Goal: Entertainment & Leisure: Consume media (video, audio)

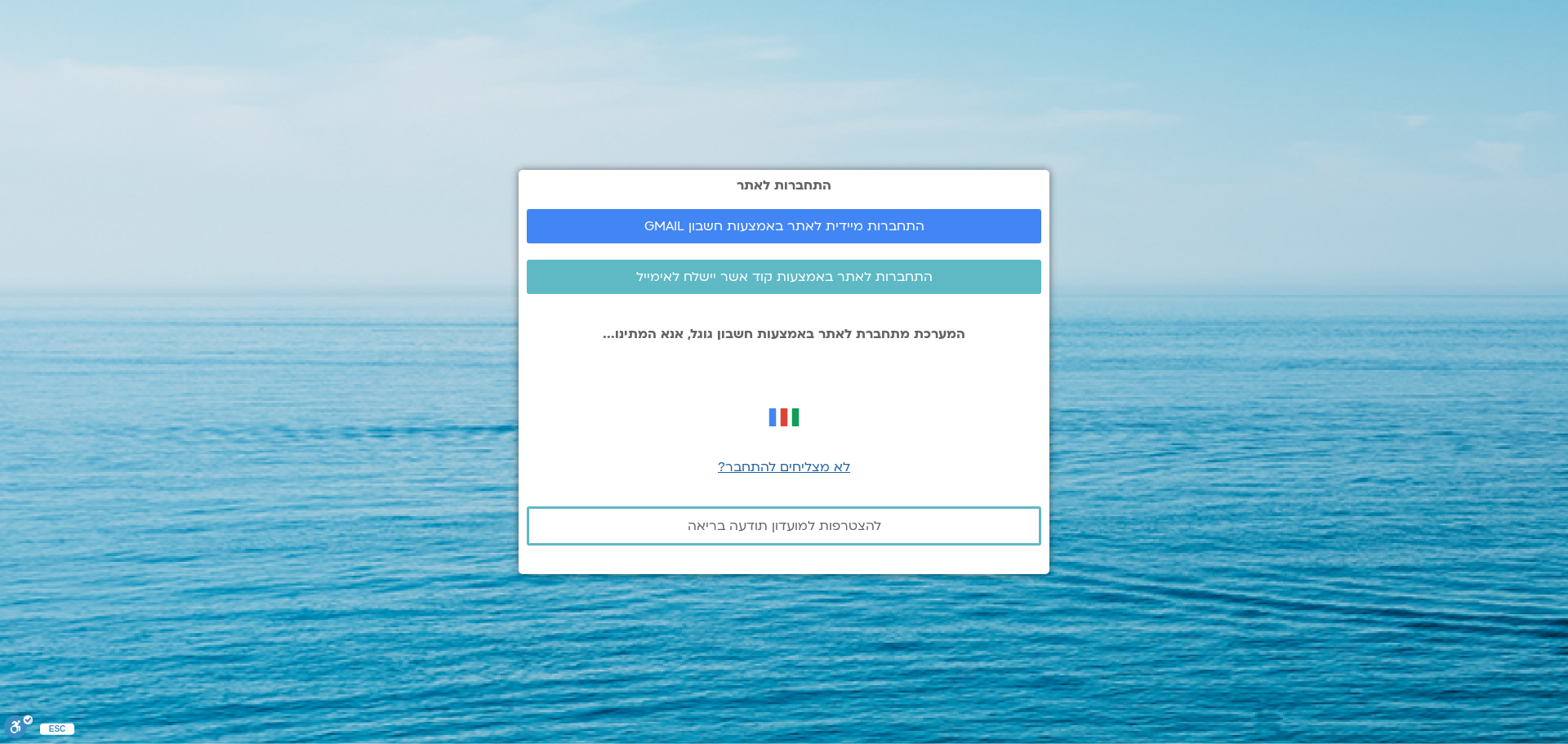
click at [764, 229] on span "התחברות מיידית לאתר באמצעות חשבון GMAIL" at bounding box center [784, 226] width 280 height 15
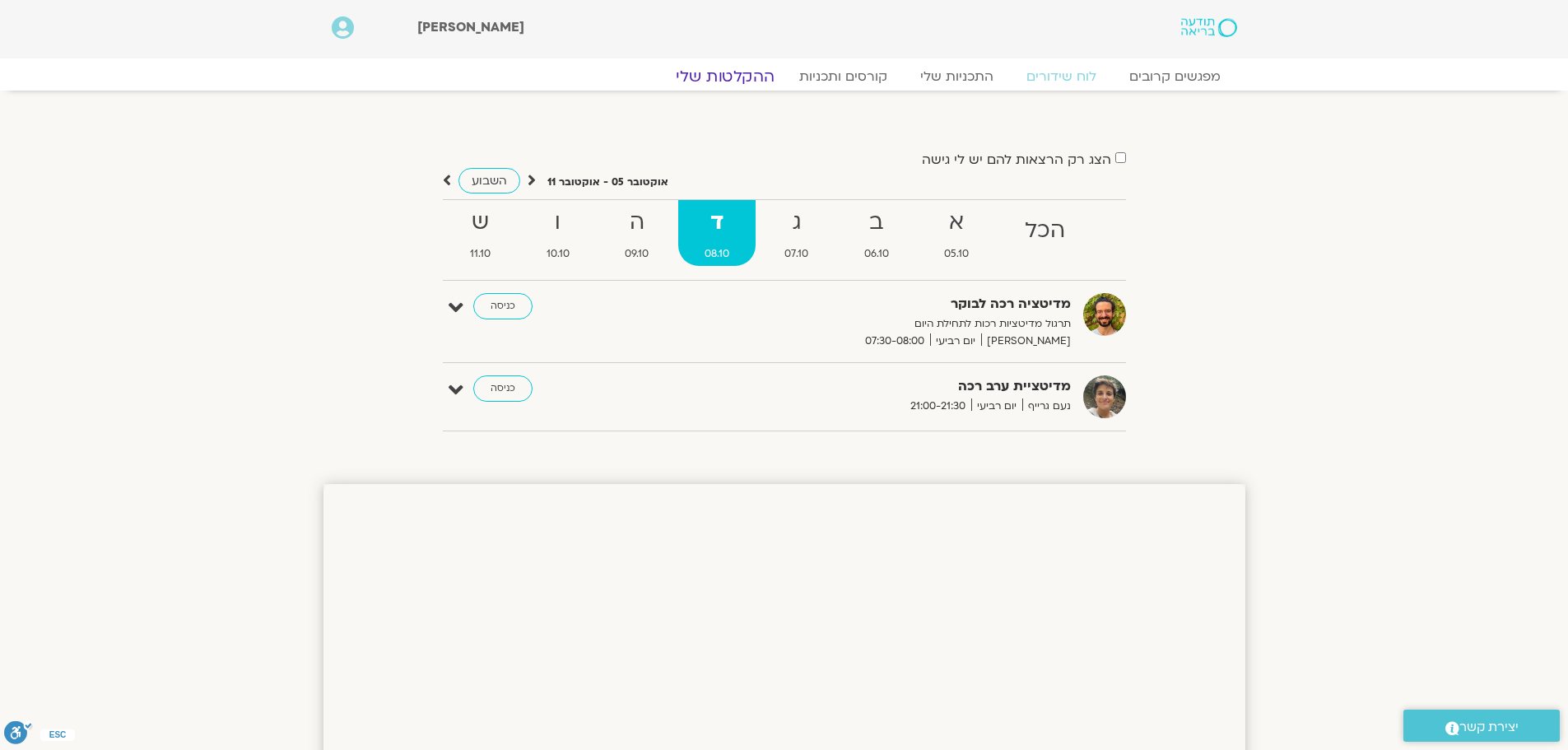
click at [746, 73] on link "ההקלטות שלי" at bounding box center [725, 76] width 139 height 20
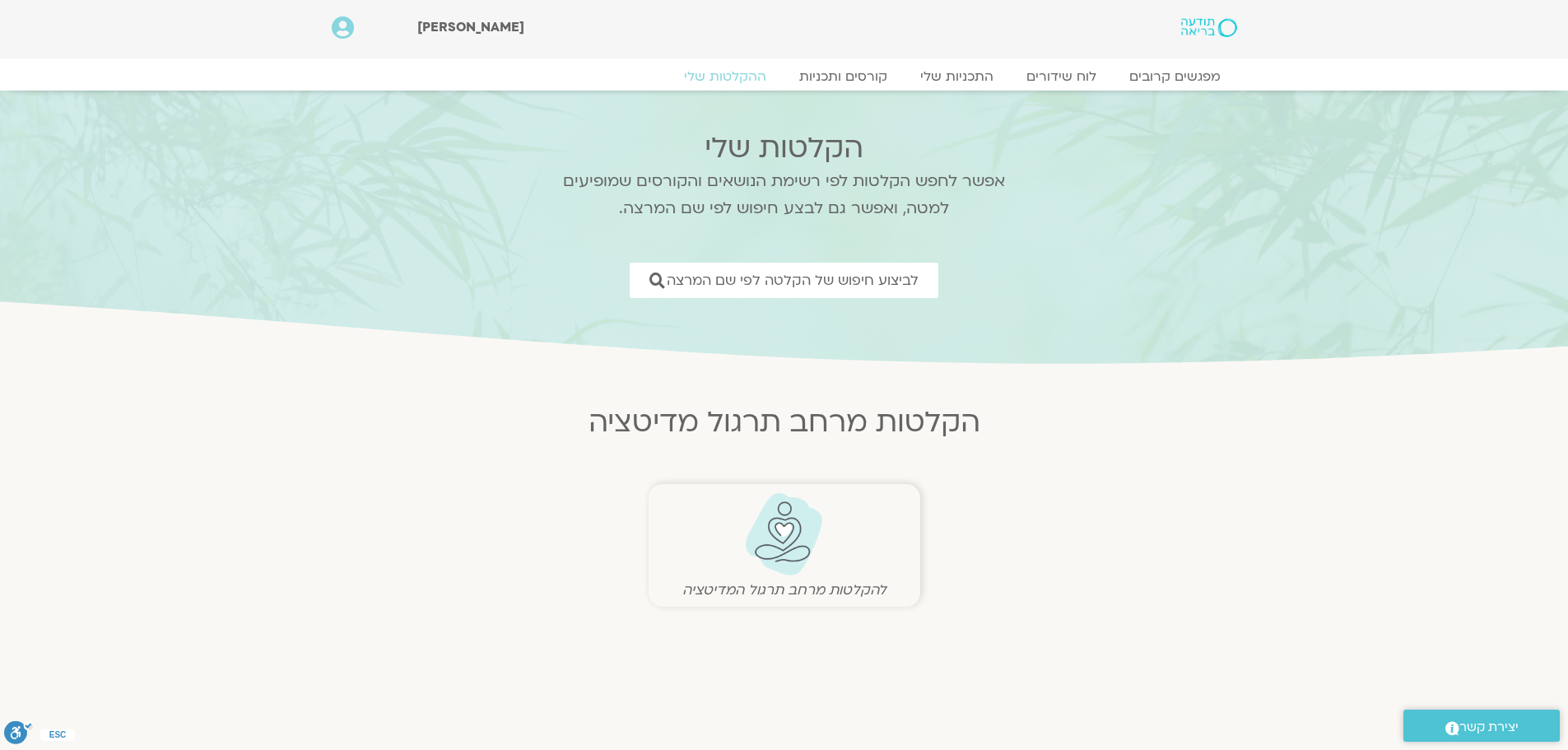
click at [802, 550] on img at bounding box center [784, 535] width 82 height 84
click at [801, 542] on img at bounding box center [784, 535] width 82 height 84
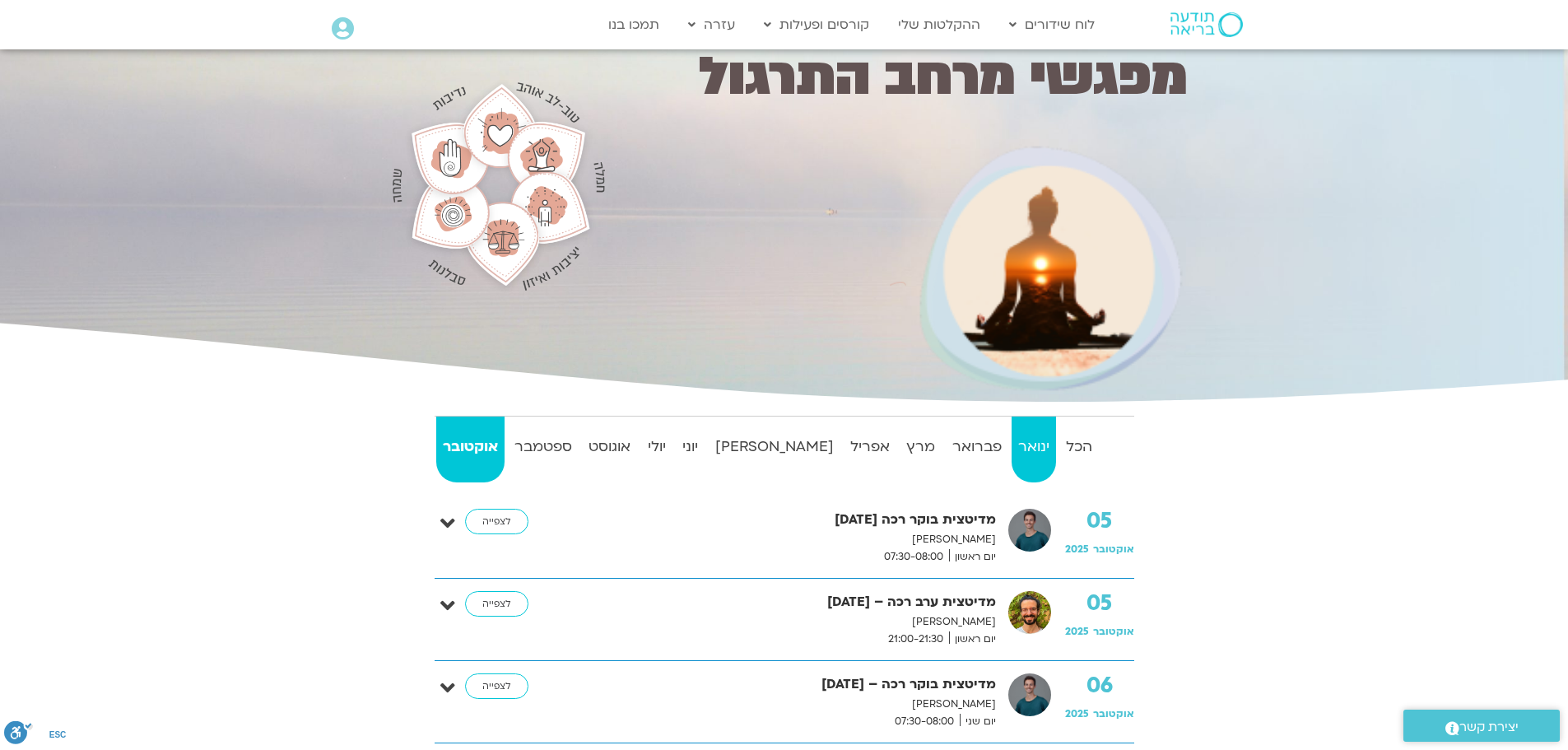
scroll to position [165, 0]
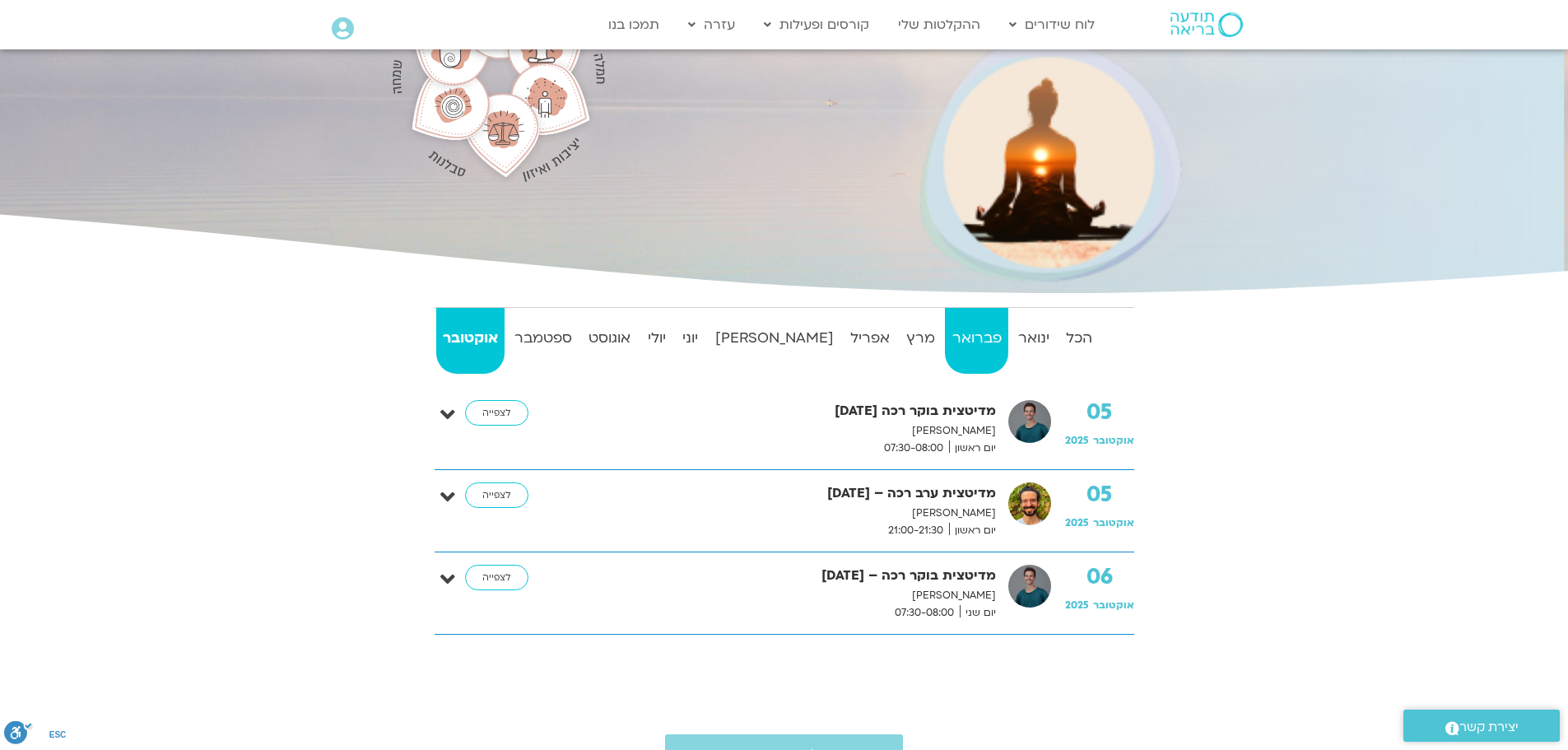
click at [949, 345] on strong "פברואר" at bounding box center [976, 338] width 62 height 25
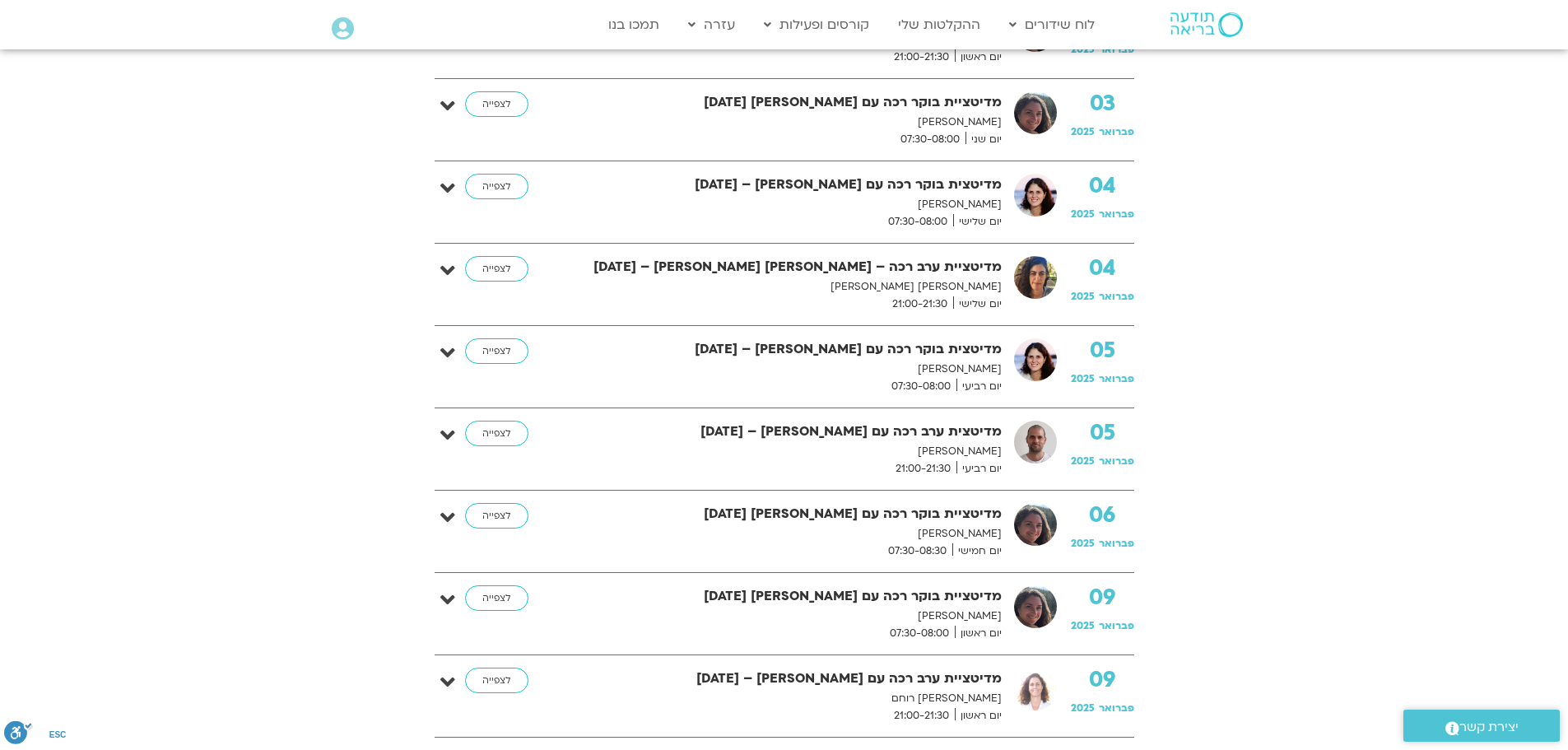
scroll to position [741, 0]
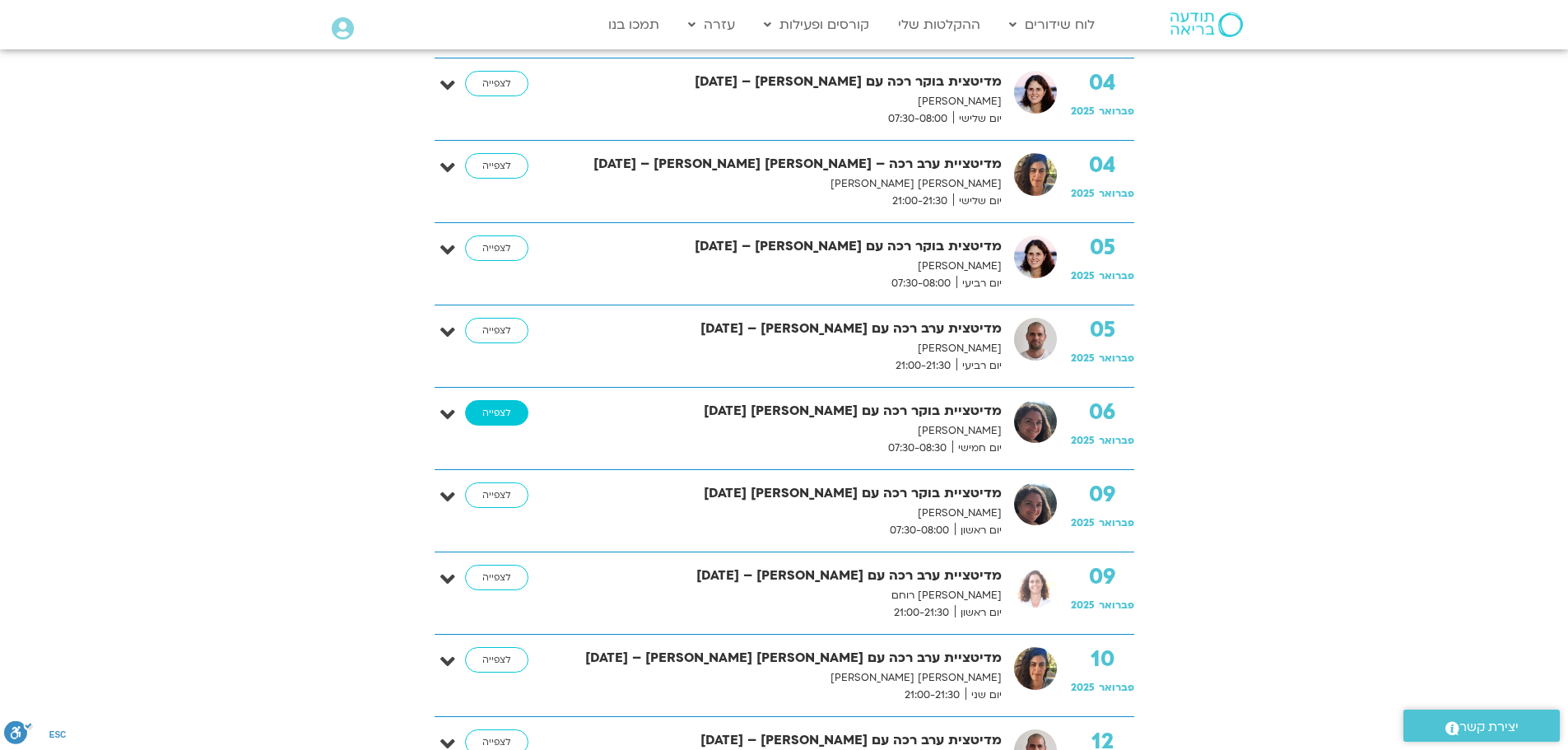
click at [496, 417] on link "לצפייה" at bounding box center [497, 414] width 63 height 26
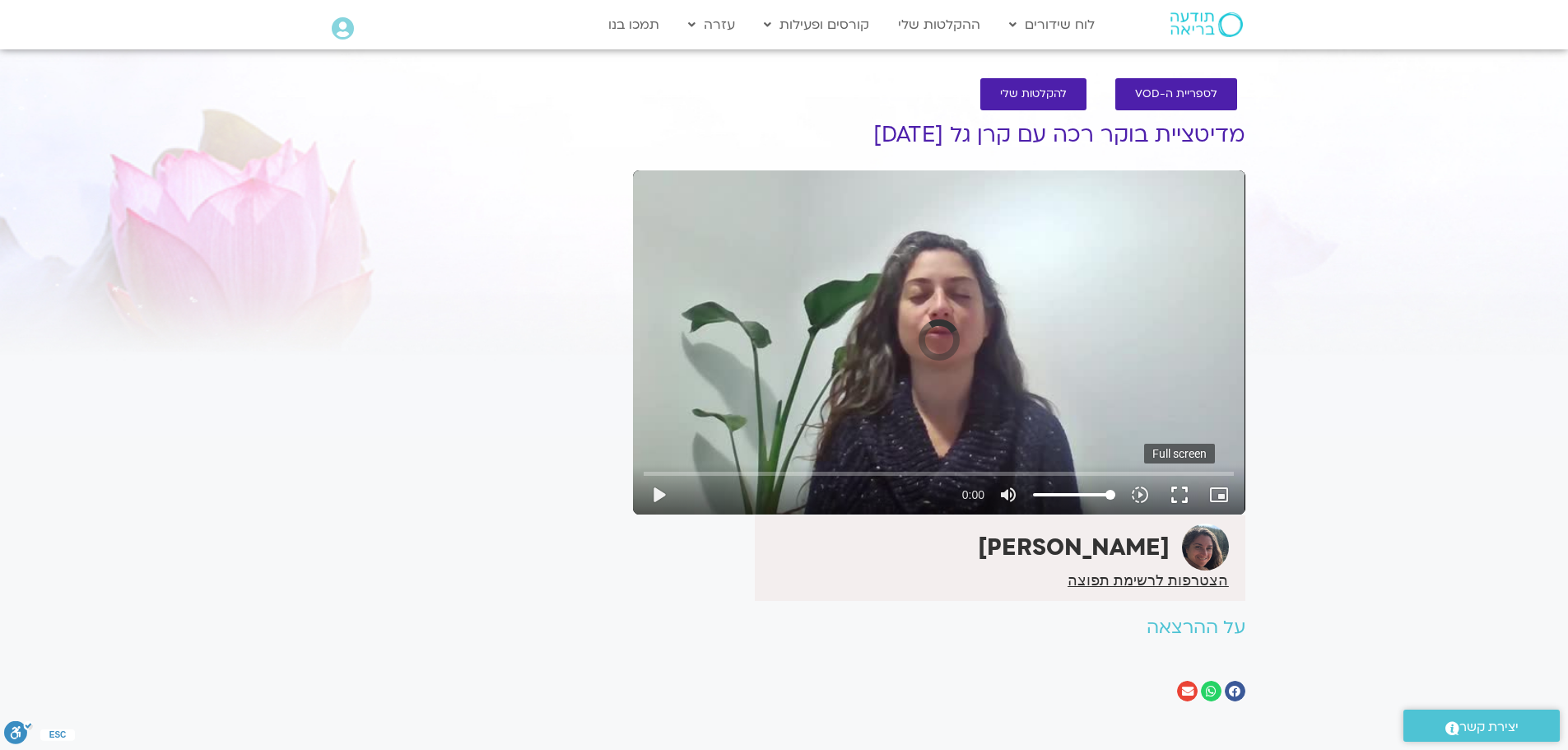
click at [1187, 496] on button "fullscreen" at bounding box center [1179, 494] width 40 height 40
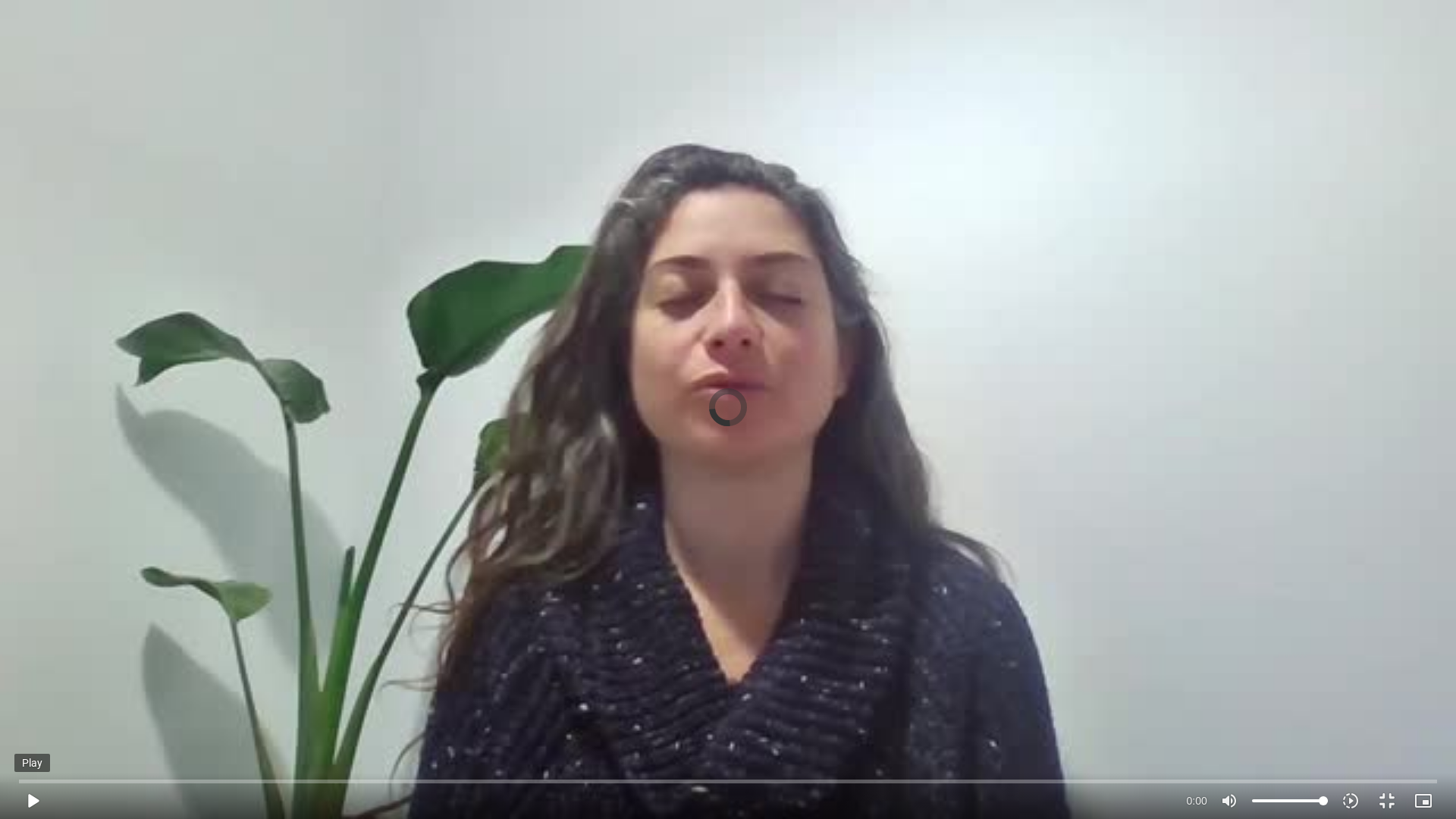
click at [40, 690] on button "play_arrow" at bounding box center [32, 800] width 36 height 36
click at [27, 690] on button "play_arrow" at bounding box center [32, 800] width 36 height 36
click at [33, 690] on button "play_arrow" at bounding box center [32, 800] width 36 height 36
type input "12.248517"
type input "99.0944602272727"
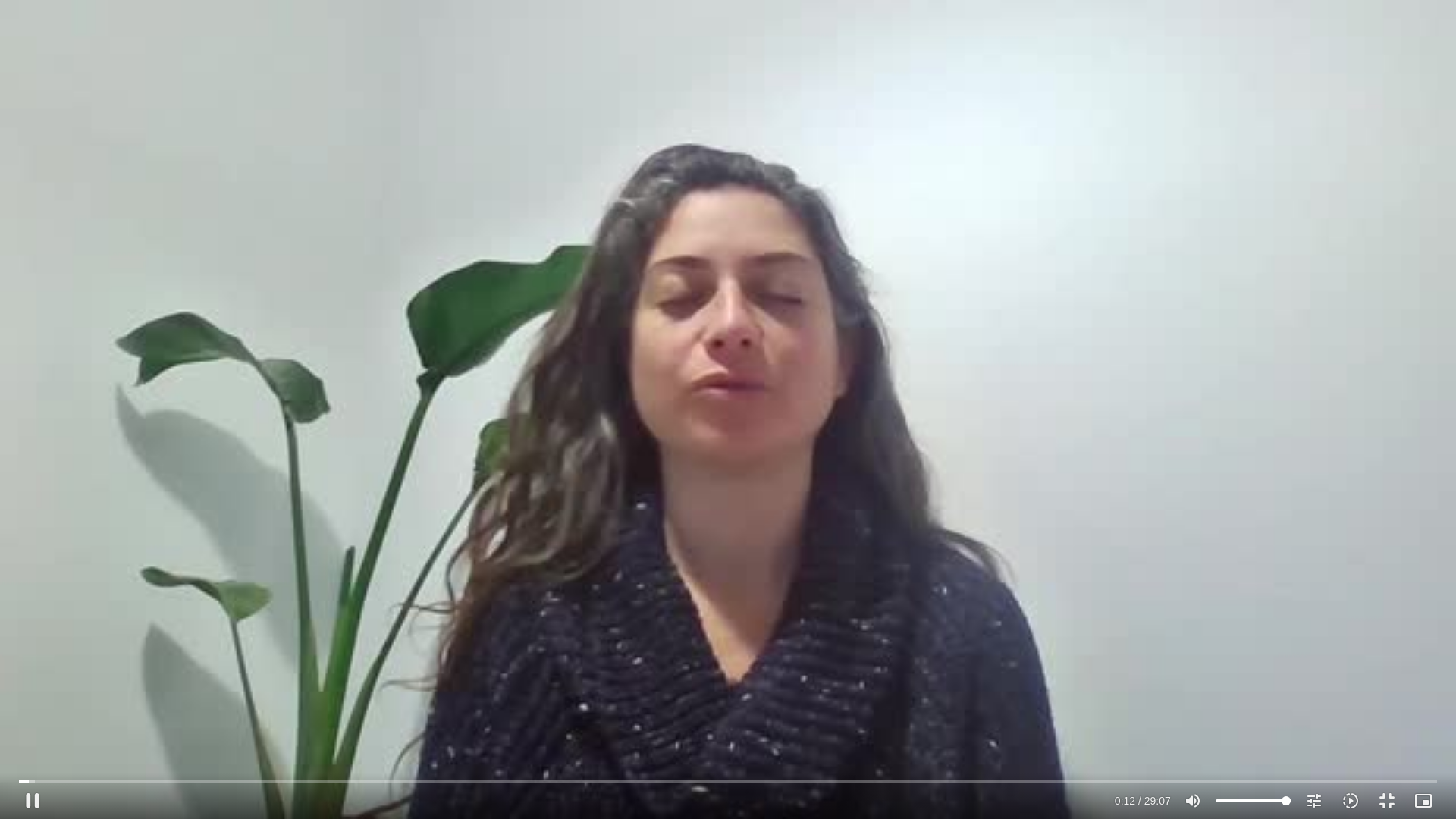
type input "12.298667"
type input "97.9580965909091"
type input "12.348868"
type input "96.8217329545455"
type input "12.382618"
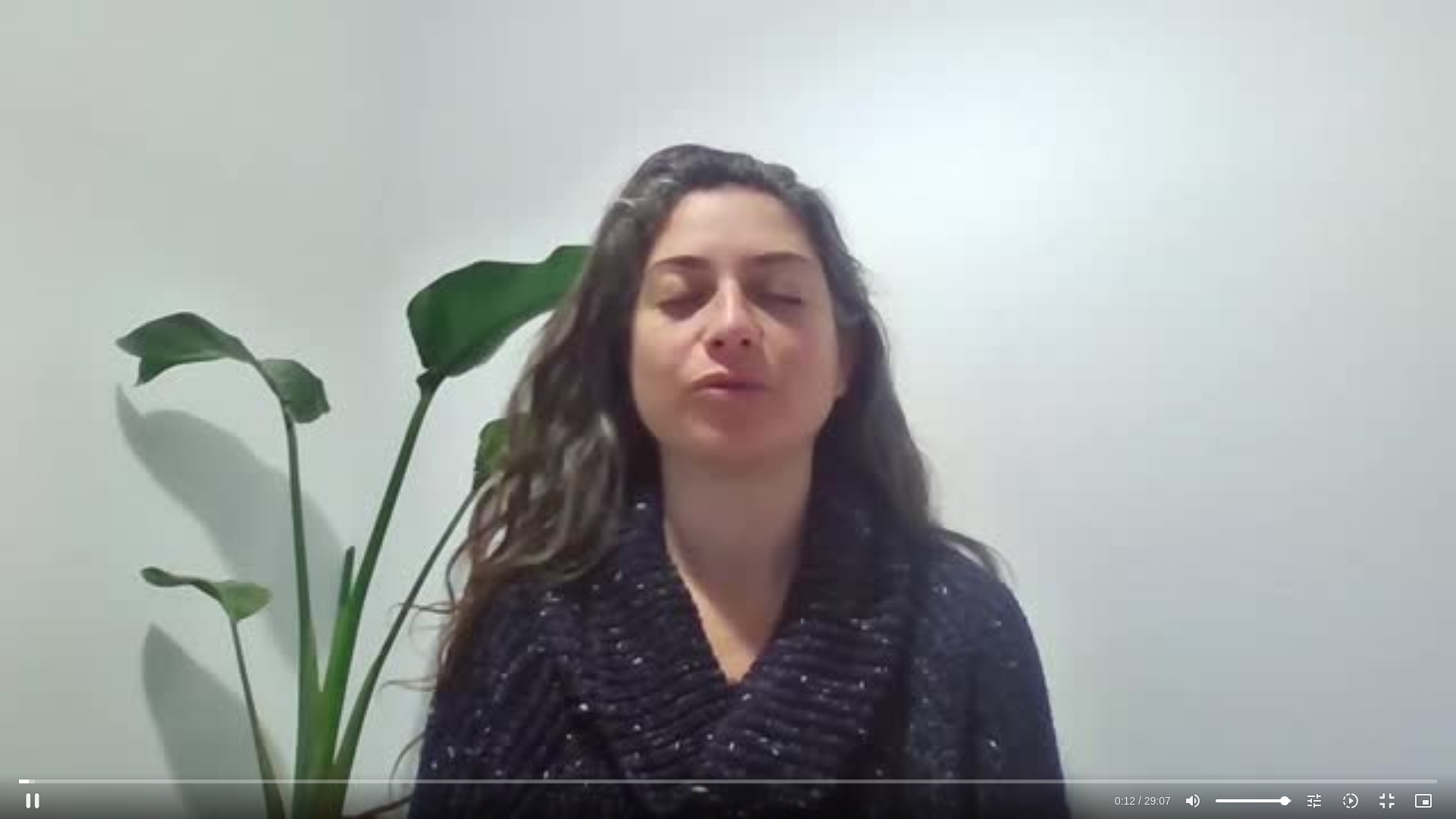
type input "95.6853693181818"
type input "12.401931"
type input "94.5490056818182"
type input "12.415251"
type input "93.4126420454545"
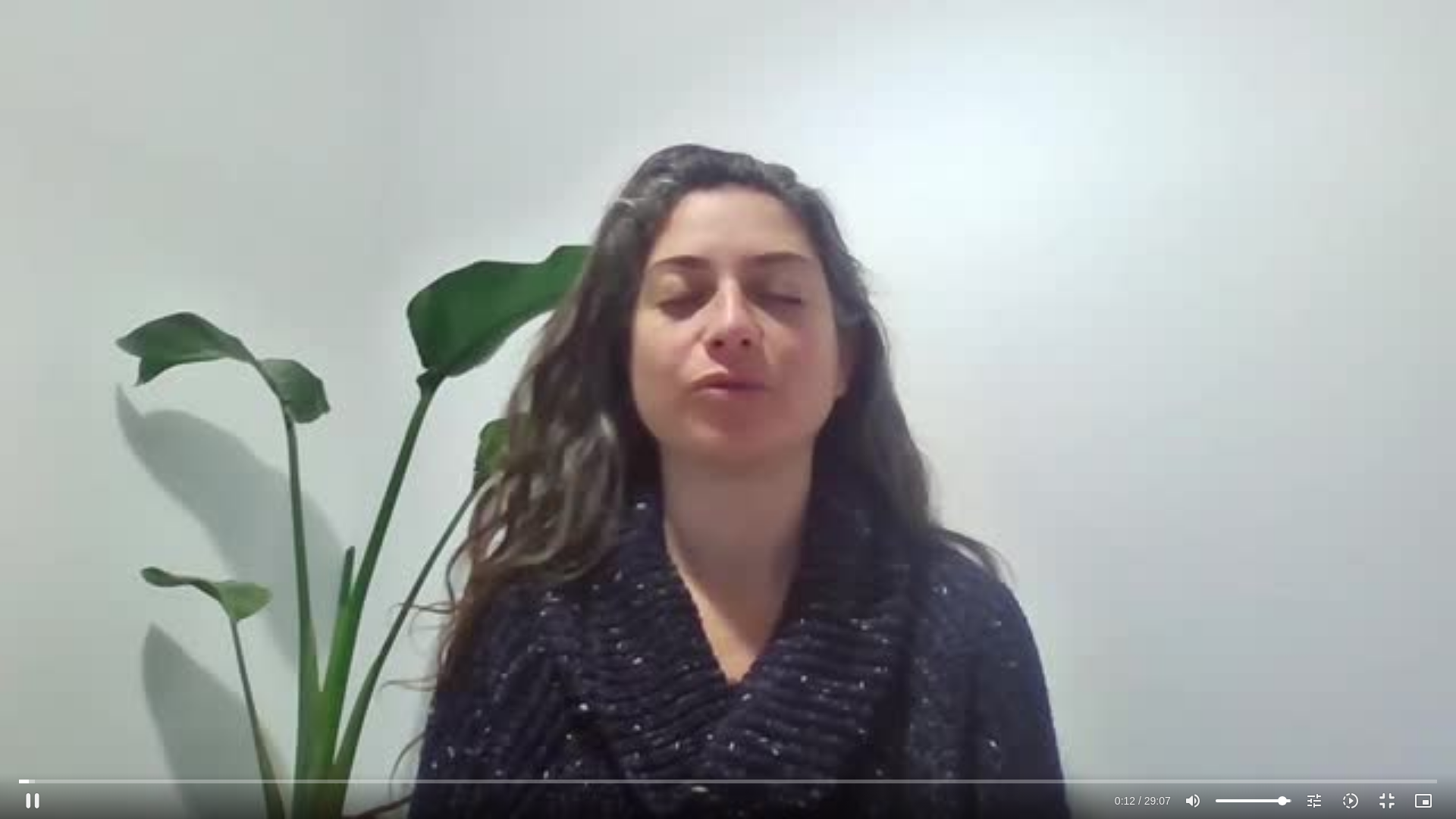
type input "12.448668"
type input "92.2762784090909"
type input "12.466384"
type input "90.0035511363636"
type input "12.487244"
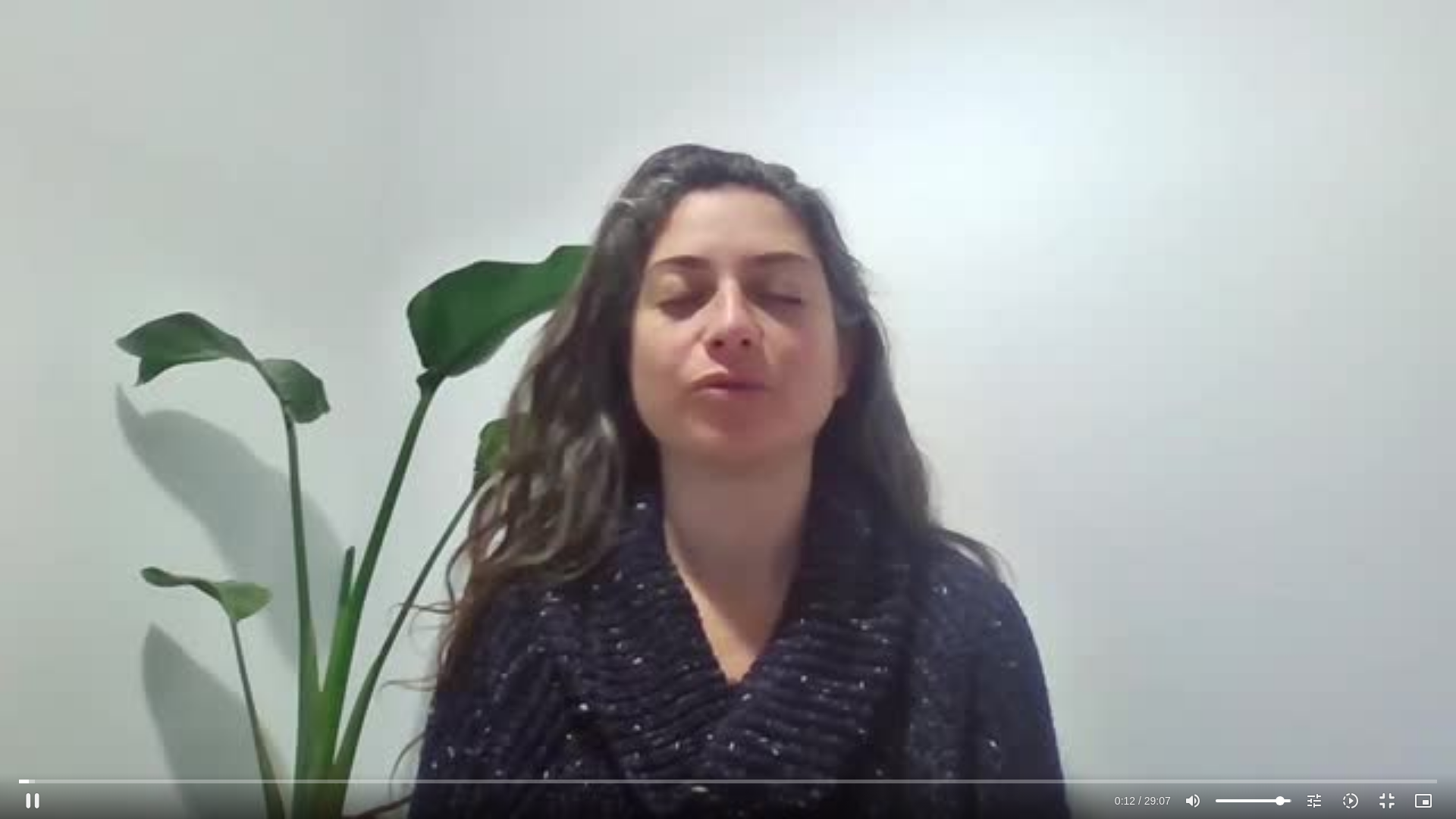
type input "87.7308238636364"
type input "12.499188"
type input "84.3217329545455"
type input "12.518159"
type input "83.1853693181818"
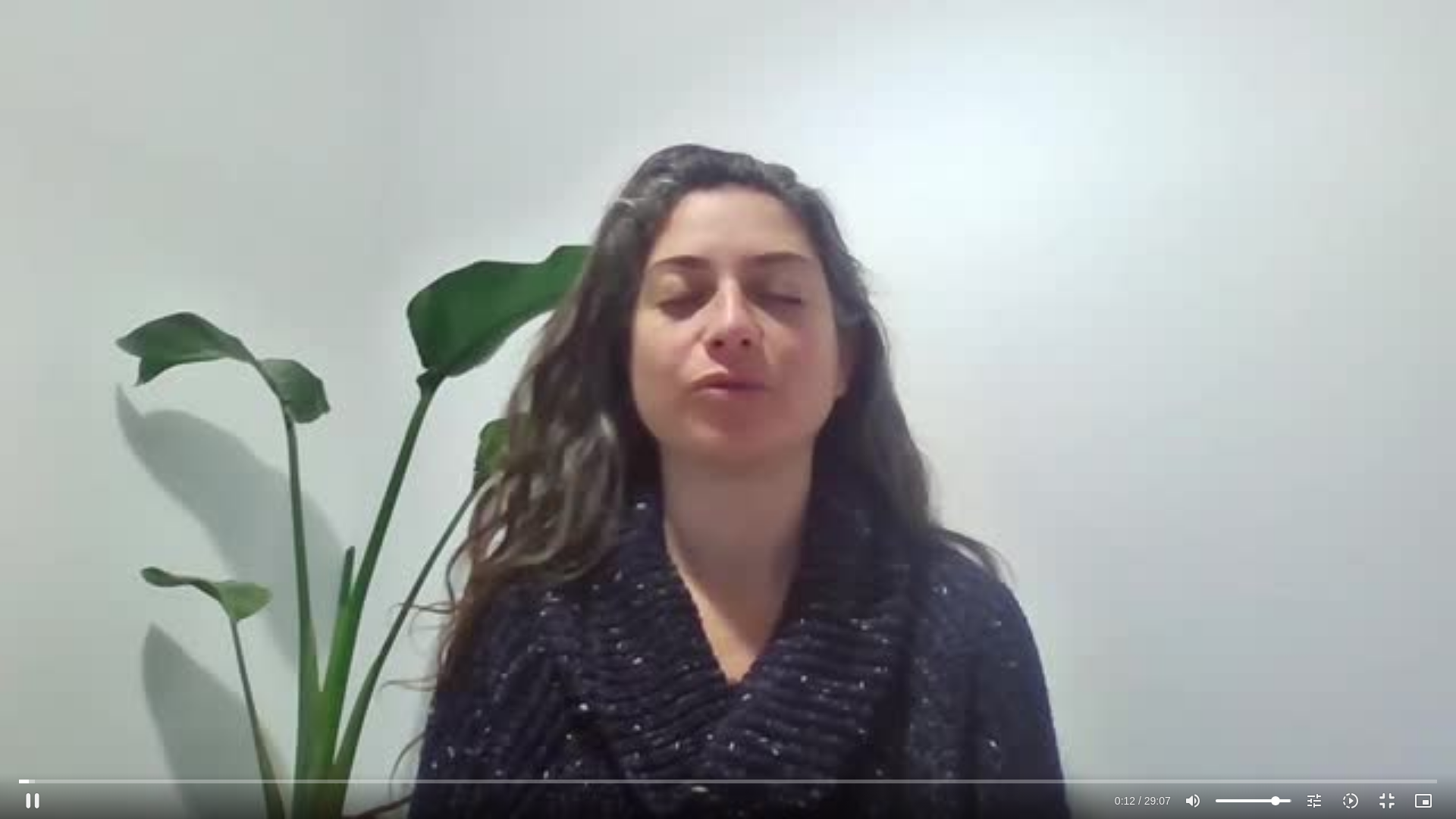
type input "12.548724"
type input "82.0490056818182"
type input "12.91634"
type input "79.7762784090909"
type input "12.932403"
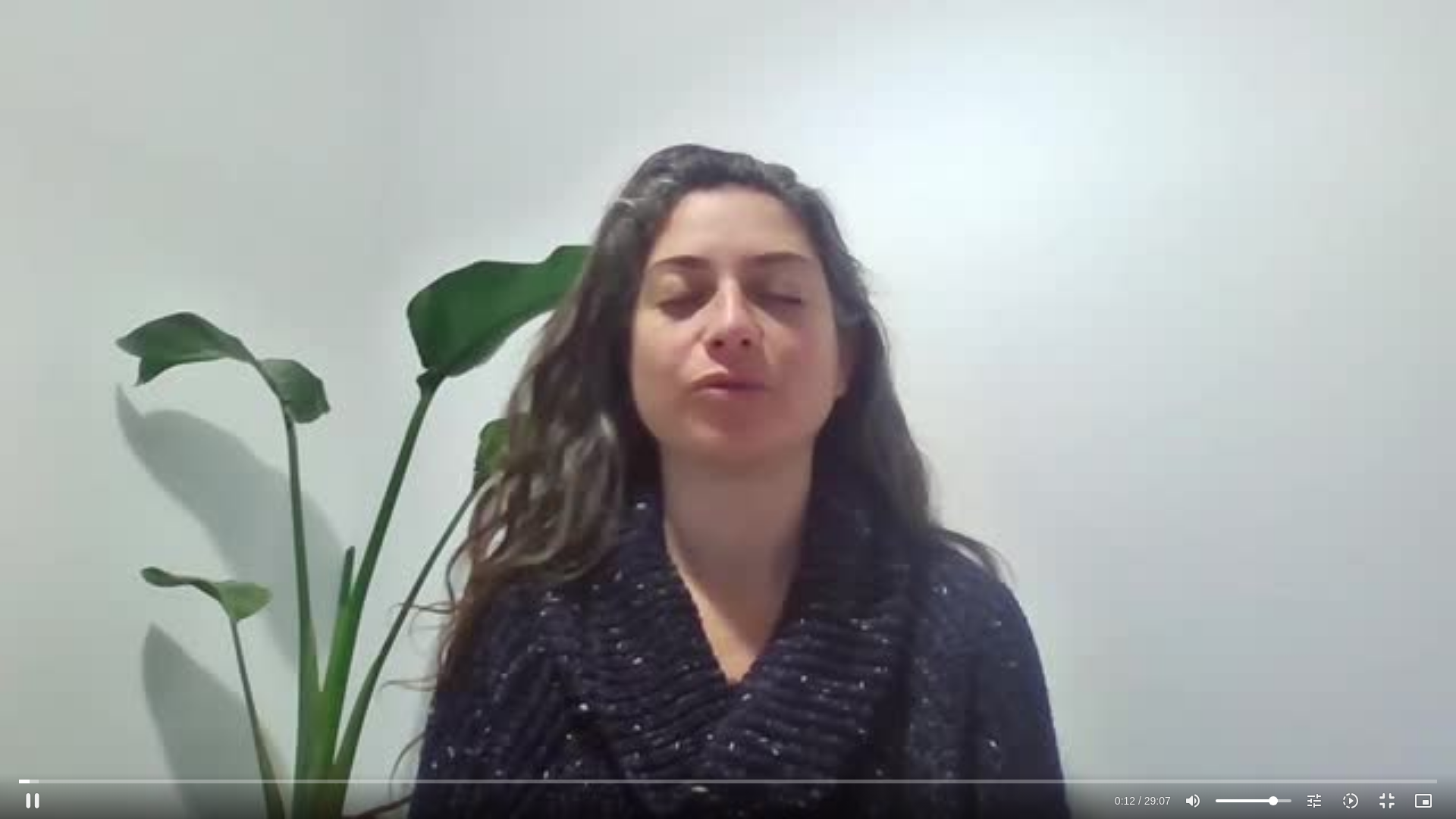
type input "68.4126420454545"
type input "12.948545"
type input "58.1853693181818"
type input "12.968131"
type input "53.6399147727273"
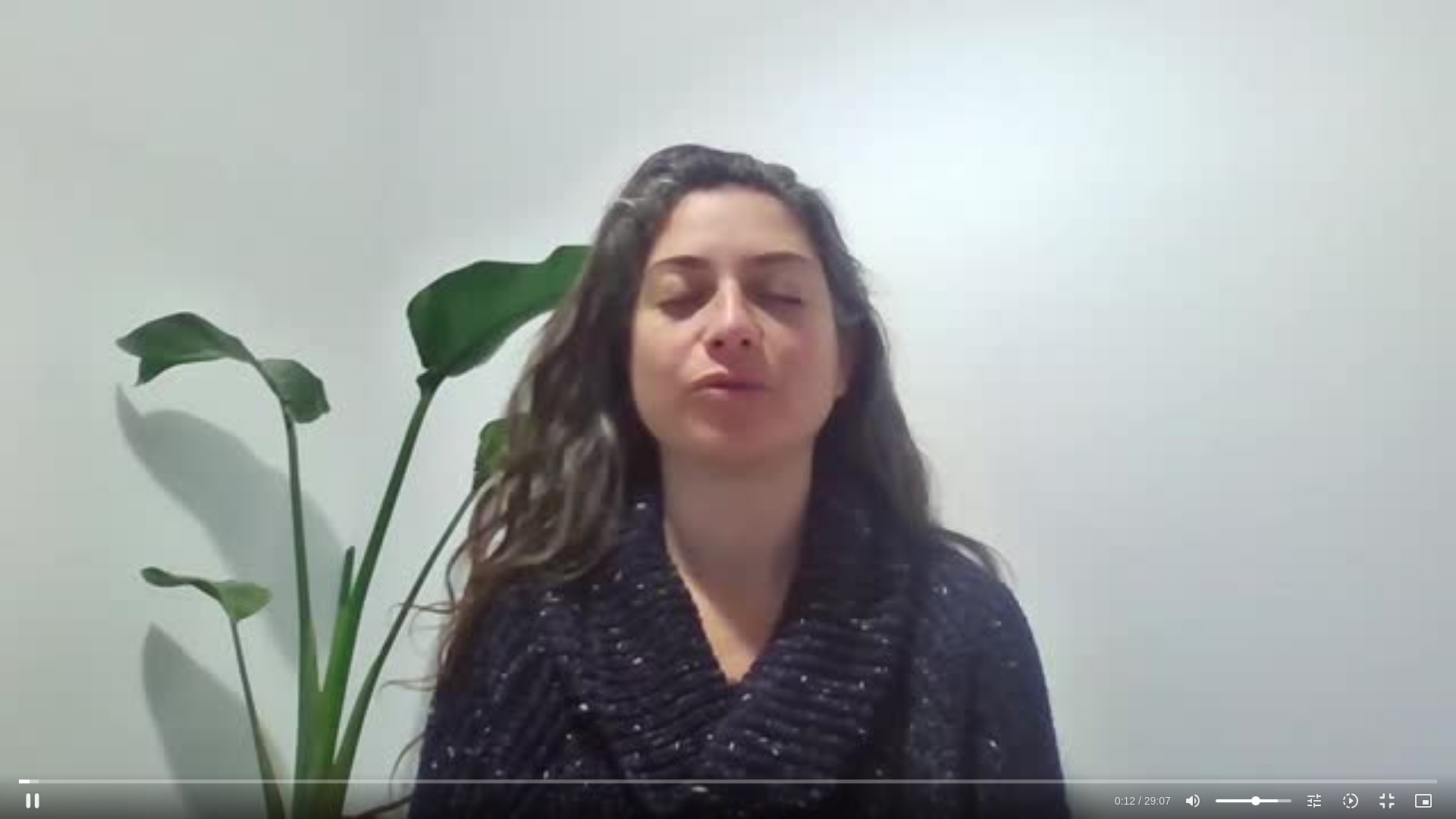
type input "12.982614"
type input "50.2308238636364"
type input "13.002224"
type input "49.0944602272727"
type input "13.315403"
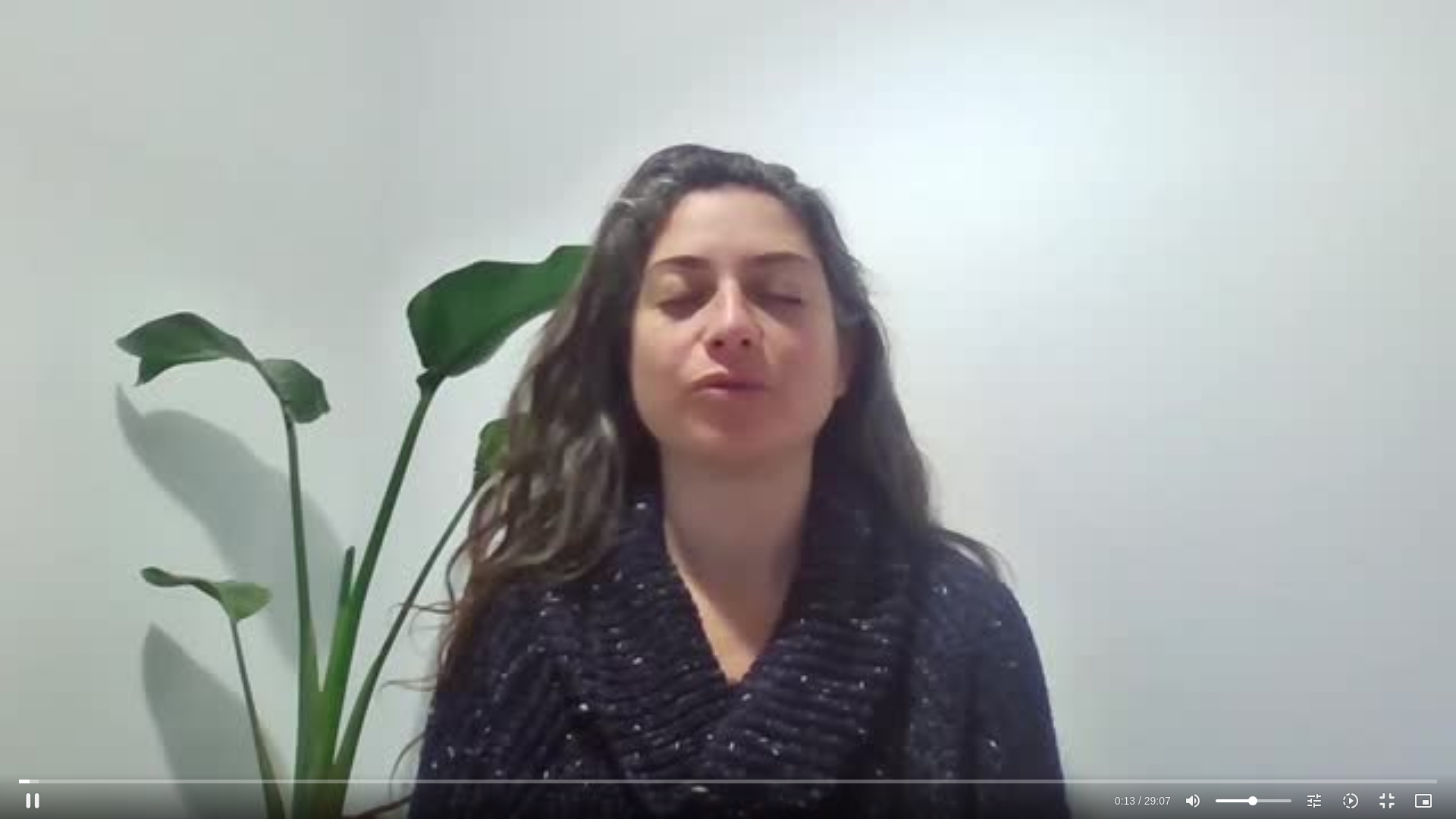
type input "50.2308238636364"
type input "13.332778"
type input "52.5035511363636"
type input "13.349192"
type input "53.6399147727273"
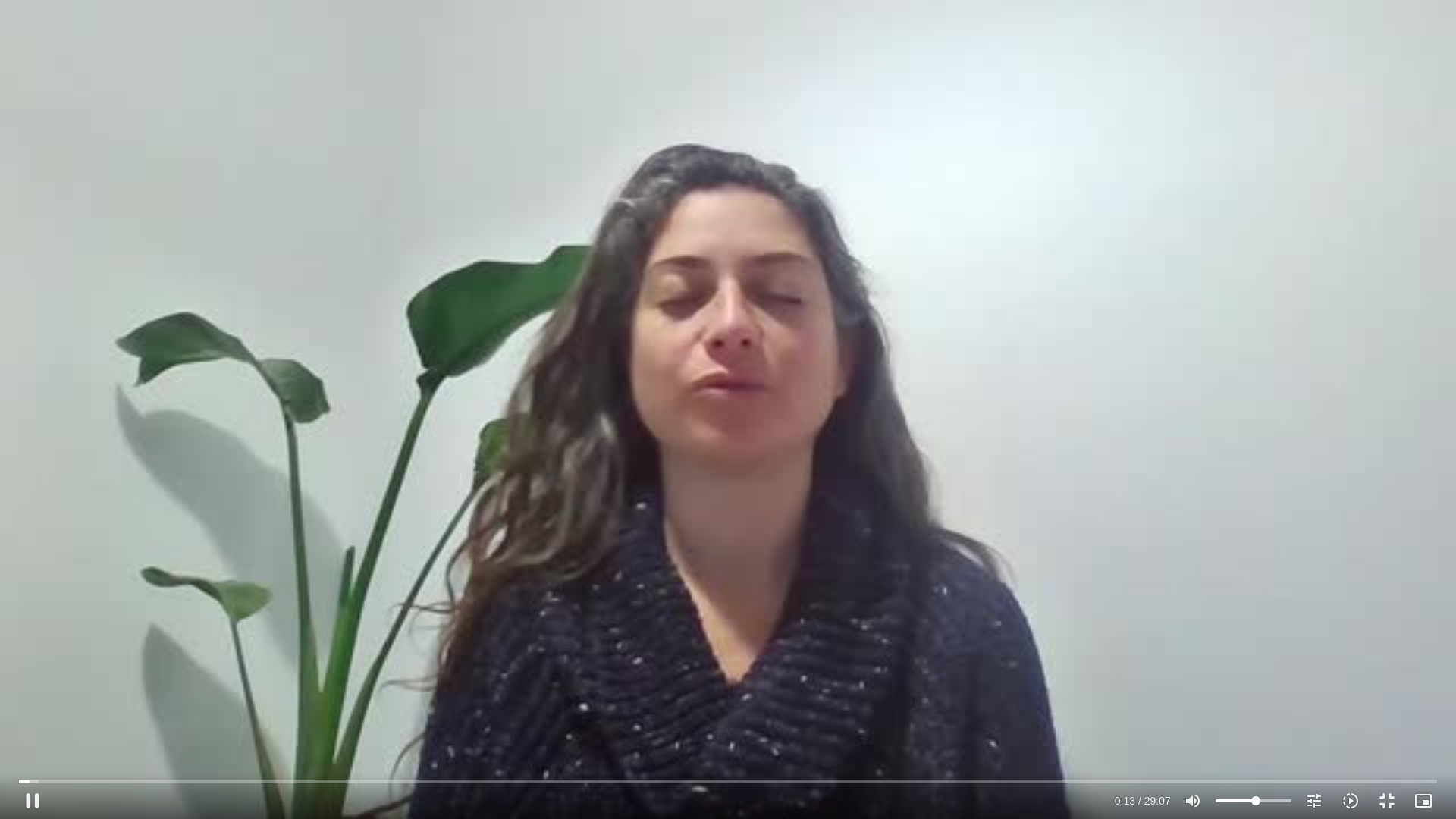
type input "13.381801"
type input "54.7762784090909"
type input "13.798572"
drag, startPoint x: 1289, startPoint y: 801, endPoint x: 1256, endPoint y: 797, distance: 33.2
type input "54.7762784090909"
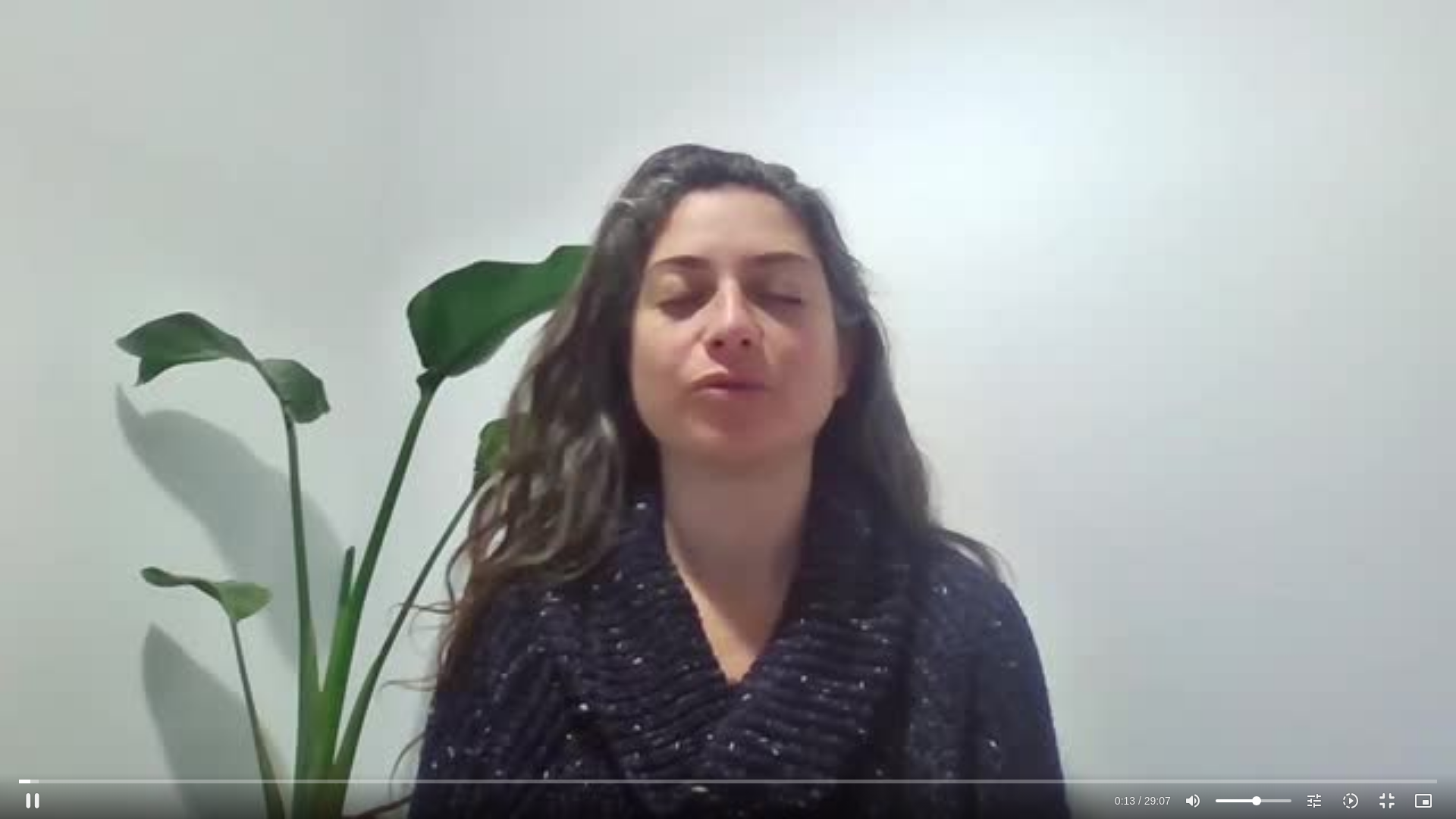
click at [1256, 690] on input "Volume" at bounding box center [1253, 800] width 76 height 9
click at [33, 690] on button "pause" at bounding box center [32, 800] width 36 height 36
type input "1329.8756"
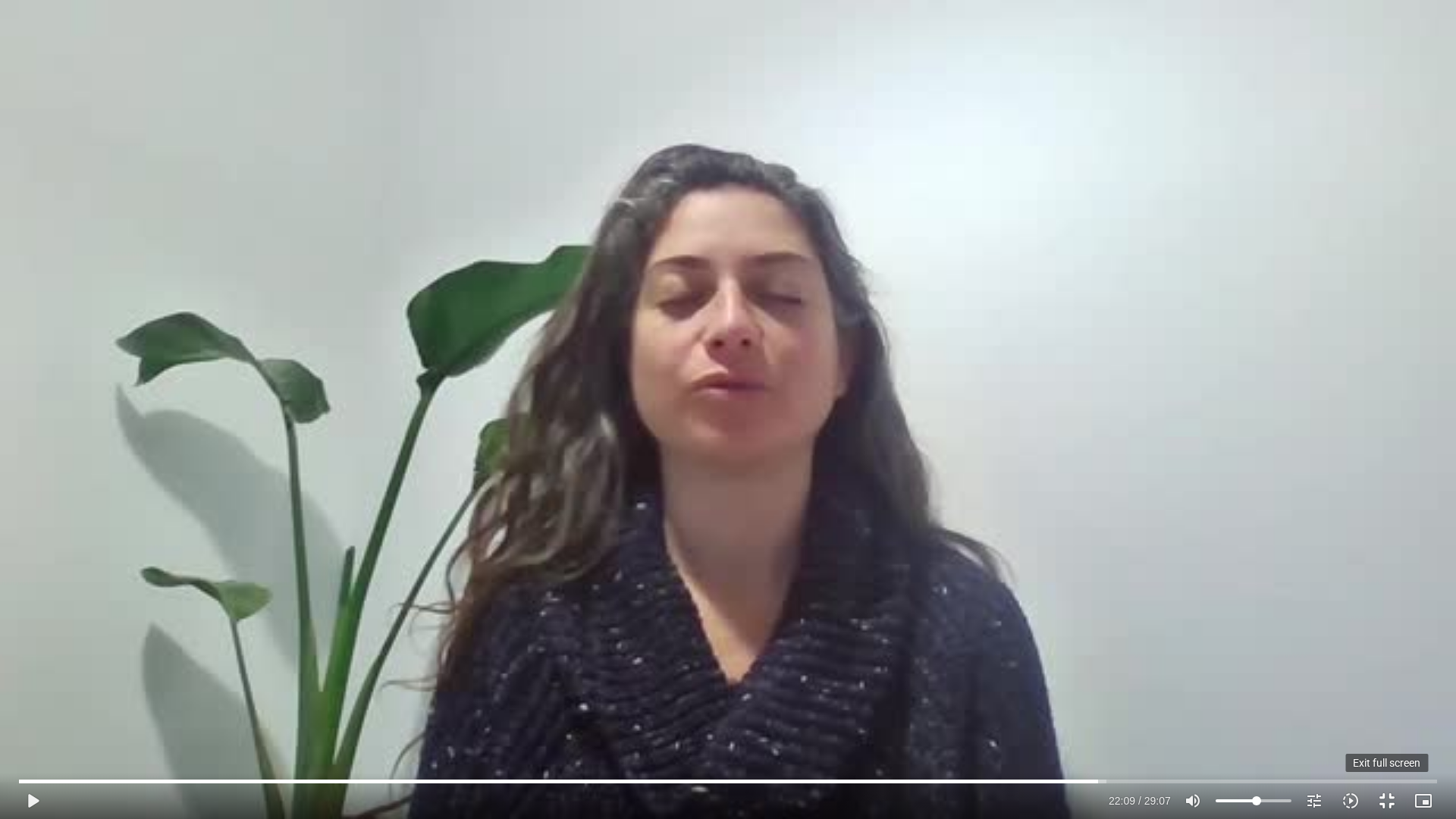
click at [1390, 690] on button "fullscreen_exit" at bounding box center [1386, 800] width 36 height 36
